Goal: Check status: Check status

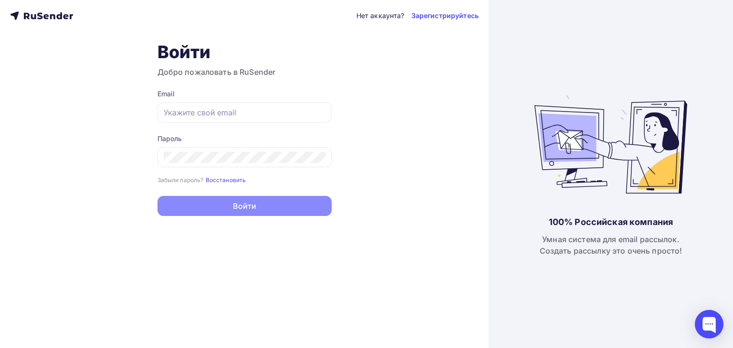
type input "[EMAIL_ADDRESS][DOMAIN_NAME]"
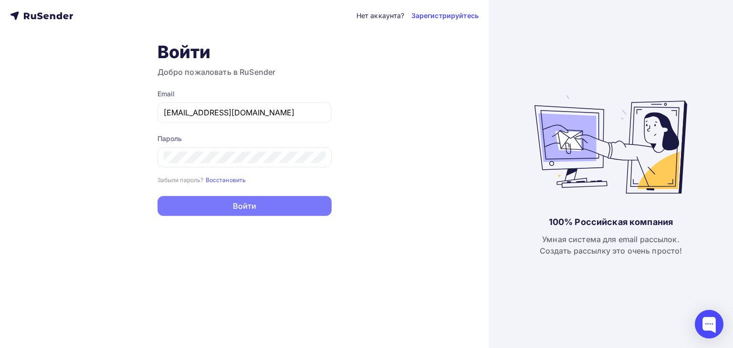
click at [242, 205] on button "Войти" at bounding box center [244, 206] width 174 height 20
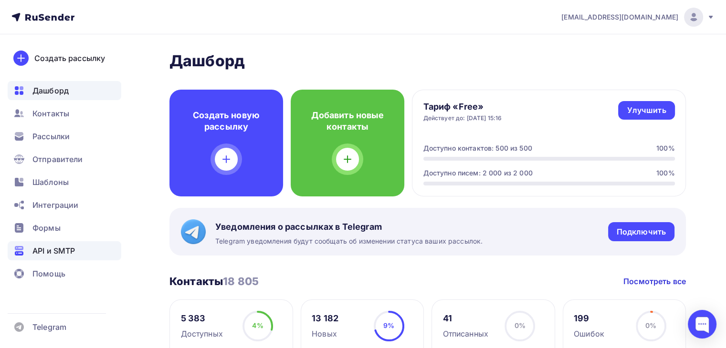
click at [57, 251] on span "API и SMTP" at bounding box center [53, 250] width 42 height 11
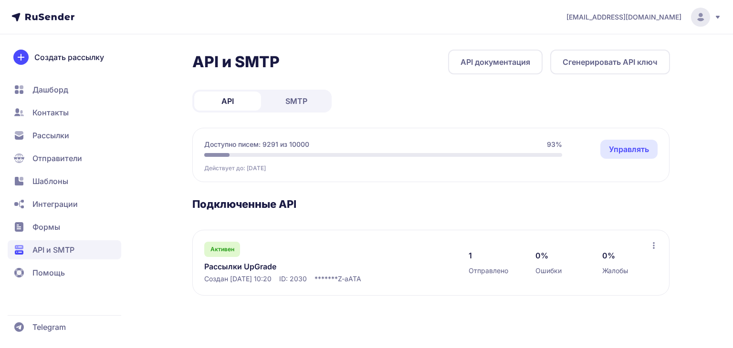
click at [289, 100] on span "SMTP" at bounding box center [296, 100] width 22 height 11
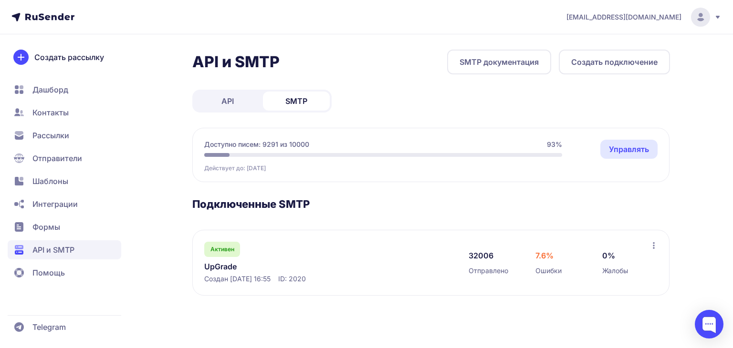
click at [224, 263] on link "UpGrade" at bounding box center [302, 266] width 196 height 11
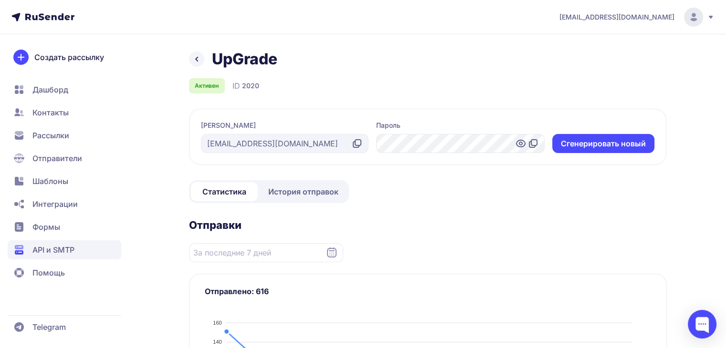
click at [286, 193] on span "История отправок" at bounding box center [303, 191] width 70 height 11
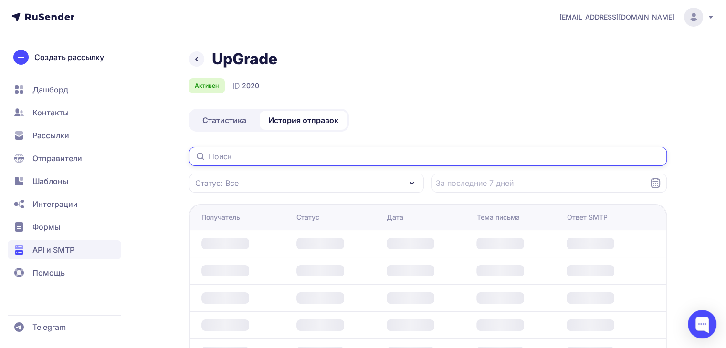
click at [238, 157] on input "text" at bounding box center [428, 156] width 478 height 19
drag, startPoint x: 238, startPoint y: 157, endPoint x: 220, endPoint y: 152, distance: 19.3
click at [220, 152] on input "text" at bounding box center [428, 156] width 478 height 19
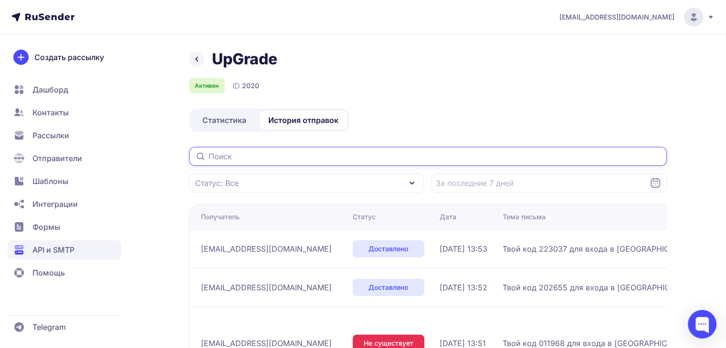
paste input "lyakhova.98@internet.ru"
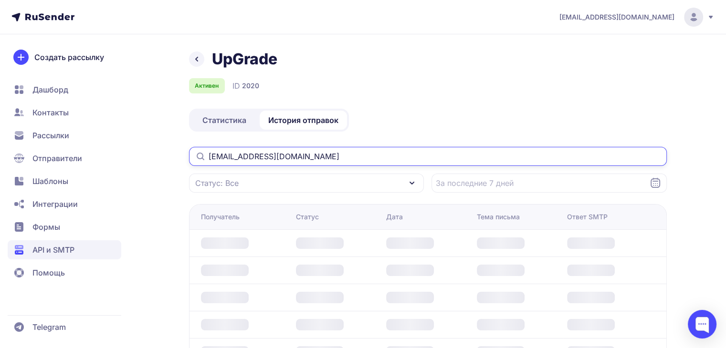
type input "lyakhova.98@internet.ru"
